Goal: Task Accomplishment & Management: Manage account settings

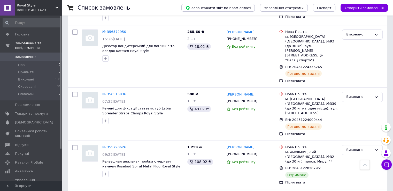
scroll to position [103, 0]
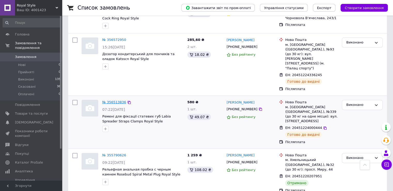
click at [113, 100] on link "№ 356513836" at bounding box center [114, 102] width 24 height 4
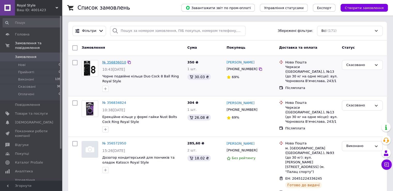
click at [110, 63] on link "№ 356836010" at bounding box center [114, 62] width 24 height 4
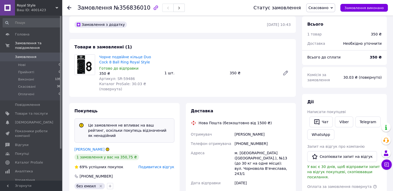
scroll to position [52, 0]
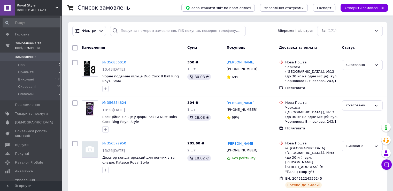
click at [35, 55] on link "Замовлення 0" at bounding box center [32, 57] width 64 height 9
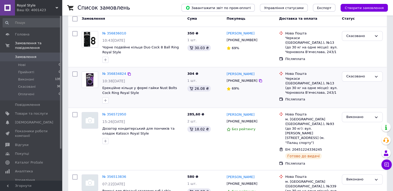
scroll to position [26, 0]
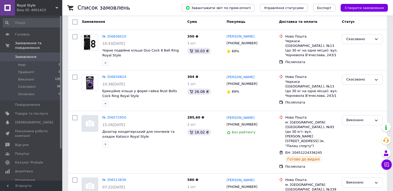
click at [34, 55] on span "Замовлення" at bounding box center [31, 57] width 33 height 5
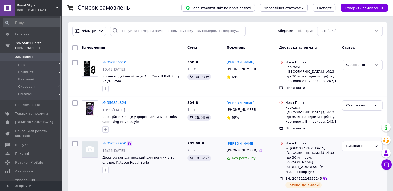
scroll to position [78, 0]
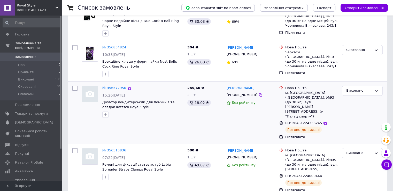
scroll to position [26, 0]
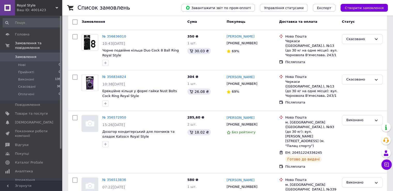
click at [34, 55] on span "Замовлення" at bounding box center [31, 57] width 33 height 5
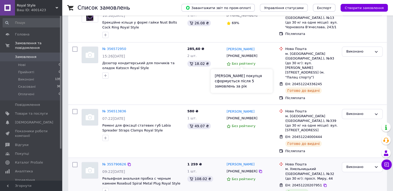
scroll to position [103, 0]
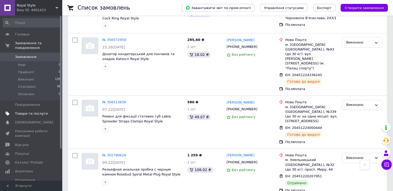
click at [28, 111] on span "Товари та послуги" at bounding box center [31, 113] width 33 height 5
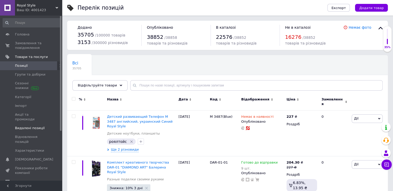
click at [34, 126] on span "Видалені позиції" at bounding box center [30, 128] width 30 height 5
